Goal: Book appointment/travel/reservation

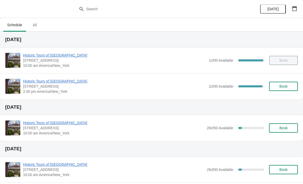
click at [280, 85] on span "Book" at bounding box center [283, 86] width 8 height 4
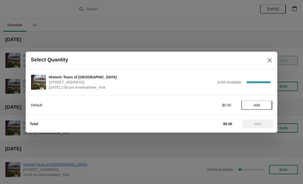
click at [260, 102] on button "Add" at bounding box center [256, 104] width 31 height 9
click at [268, 104] on icon at bounding box center [265, 104] width 5 height 5
click at [258, 122] on span "Next" at bounding box center [257, 124] width 7 height 4
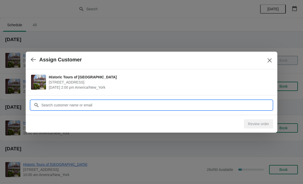
click at [227, 106] on input "Customer" at bounding box center [156, 104] width 231 height 9
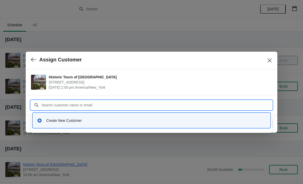
click at [59, 119] on div "Create New Customer" at bounding box center [156, 120] width 220 height 5
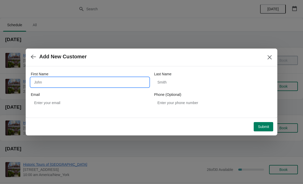
click at [50, 84] on input "First Name" at bounding box center [90, 82] width 118 height 9
type input "Shaquaries"
click at [183, 74] on div "Last Name" at bounding box center [213, 73] width 118 height 5
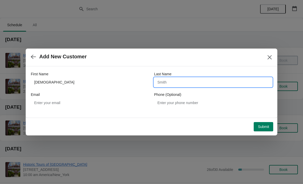
click at [191, 85] on input "Last Name" at bounding box center [213, 82] width 118 height 9
type input "King"
click at [263, 121] on div "Submit" at bounding box center [151, 125] width 246 height 11
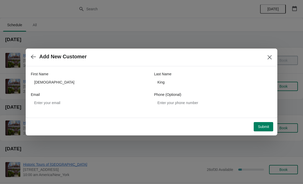
click at [258, 130] on button "Submit" at bounding box center [264, 126] width 20 height 9
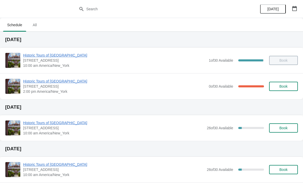
click at [288, 89] on button "Book" at bounding box center [283, 86] width 29 height 9
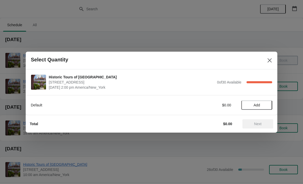
click at [252, 106] on span "Add" at bounding box center [257, 105] width 22 height 4
click at [263, 104] on icon at bounding box center [265, 104] width 5 height 5
click at [255, 127] on button "Next" at bounding box center [257, 123] width 31 height 9
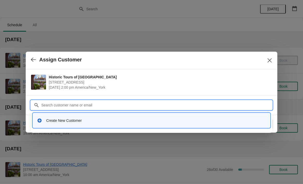
click at [61, 125] on div "Create New Customer" at bounding box center [151, 120] width 233 height 11
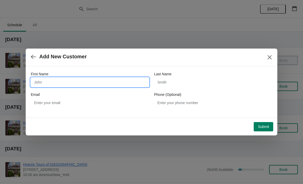
click at [56, 86] on input "First Name" at bounding box center [90, 82] width 118 height 9
type input "Audrey"
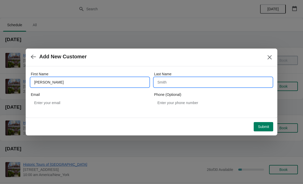
click at [180, 86] on input "Last Name" at bounding box center [213, 82] width 118 height 9
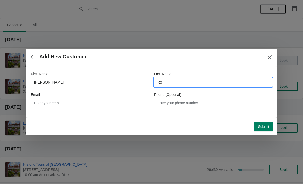
type input "R"
type input "Brody"
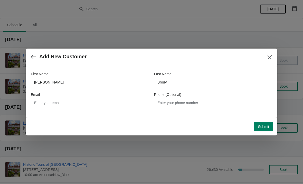
click at [265, 122] on button "Submit" at bounding box center [264, 126] width 20 height 9
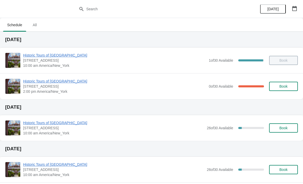
click at [280, 90] on button "Book" at bounding box center [283, 86] width 29 height 9
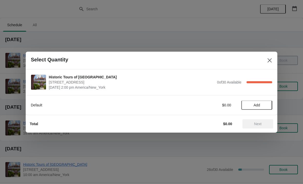
click at [260, 106] on span "Add" at bounding box center [257, 105] width 6 height 4
click at [258, 119] on button "Next" at bounding box center [257, 123] width 31 height 9
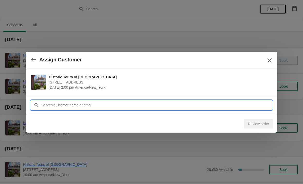
click at [252, 108] on input "Customer" at bounding box center [156, 104] width 231 height 9
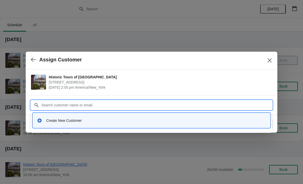
click at [58, 120] on div "Create New Customer" at bounding box center [156, 120] width 220 height 5
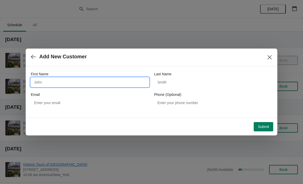
click at [45, 82] on input "First Name" at bounding box center [90, 82] width 118 height 9
type input "[PERSON_NAME]"
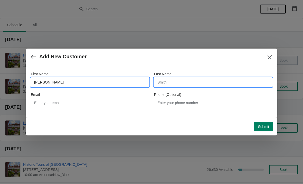
click at [194, 85] on input "Last Name" at bounding box center [213, 82] width 118 height 9
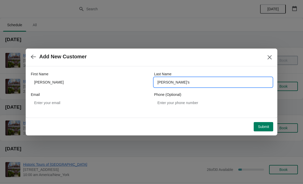
click at [207, 86] on input "[PERSON_NAME]’s" at bounding box center [213, 82] width 118 height 9
type input "[PERSON_NAME]"
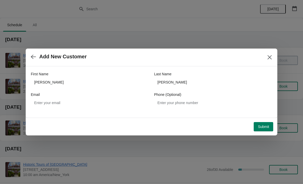
click at [267, 124] on button "Submit" at bounding box center [264, 126] width 20 height 9
